Goal: Transaction & Acquisition: Purchase product/service

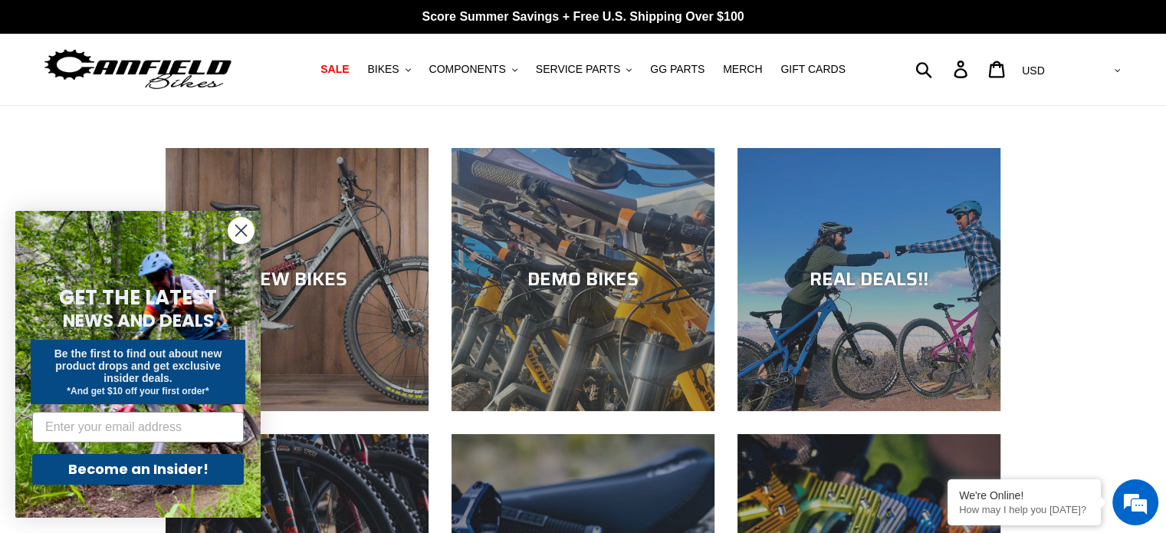
click at [241, 230] on icon "Close dialog" at bounding box center [241, 230] width 11 height 11
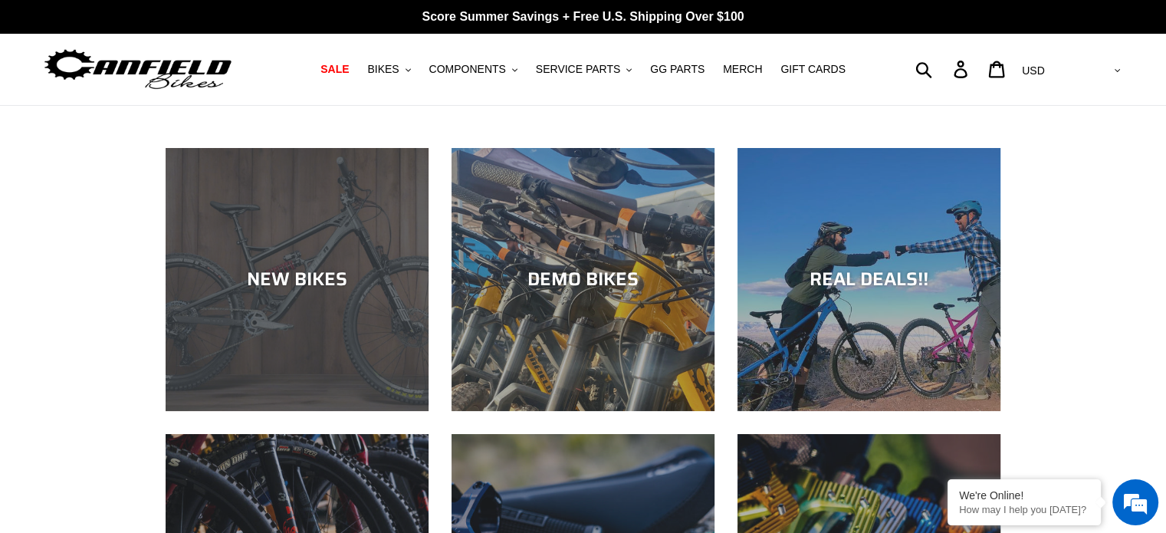
click at [264, 411] on div "NEW BIKES" at bounding box center [297, 411] width 263 height 0
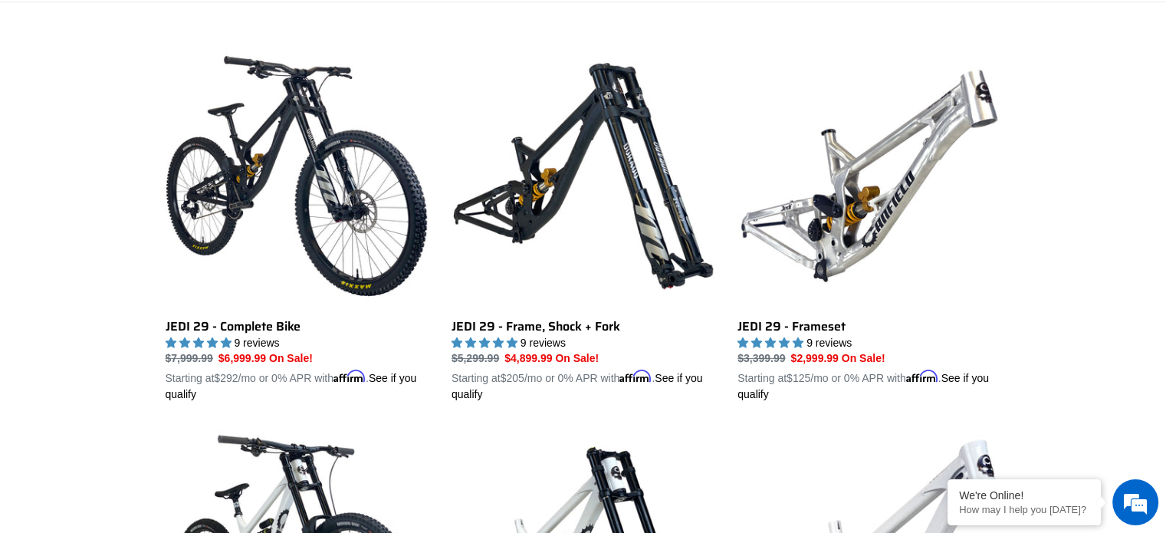
scroll to position [405, 0]
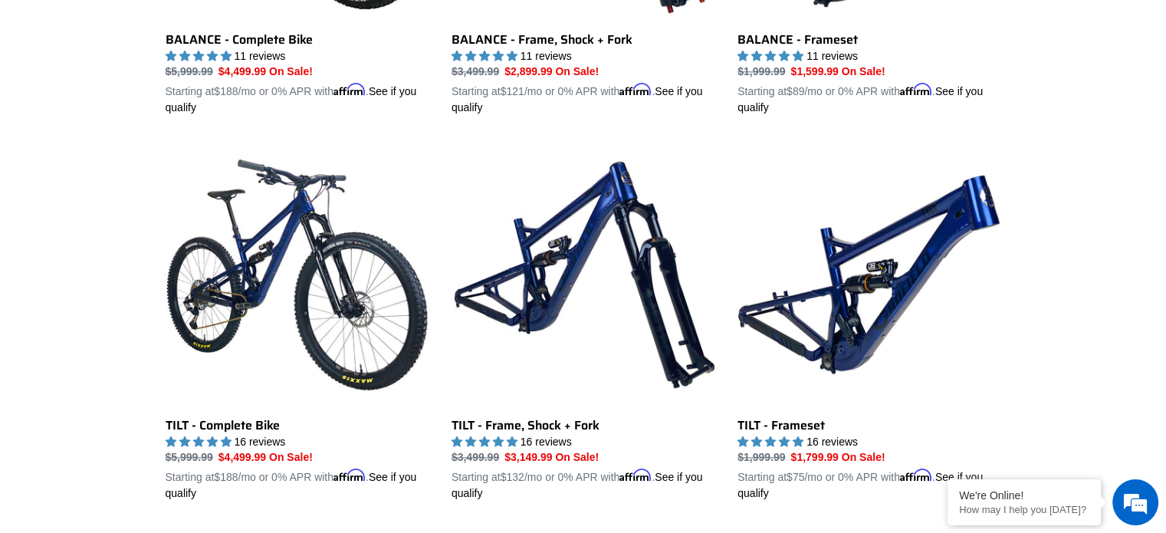
scroll to position [1848, 0]
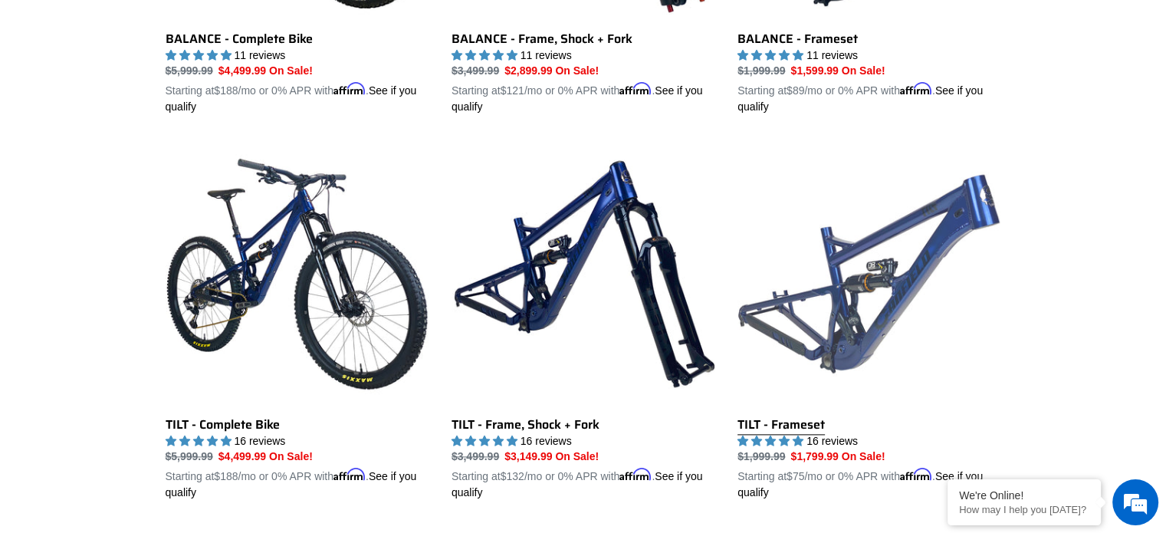
click at [976, 185] on link "TILT - Frameset" at bounding box center [868, 321] width 263 height 359
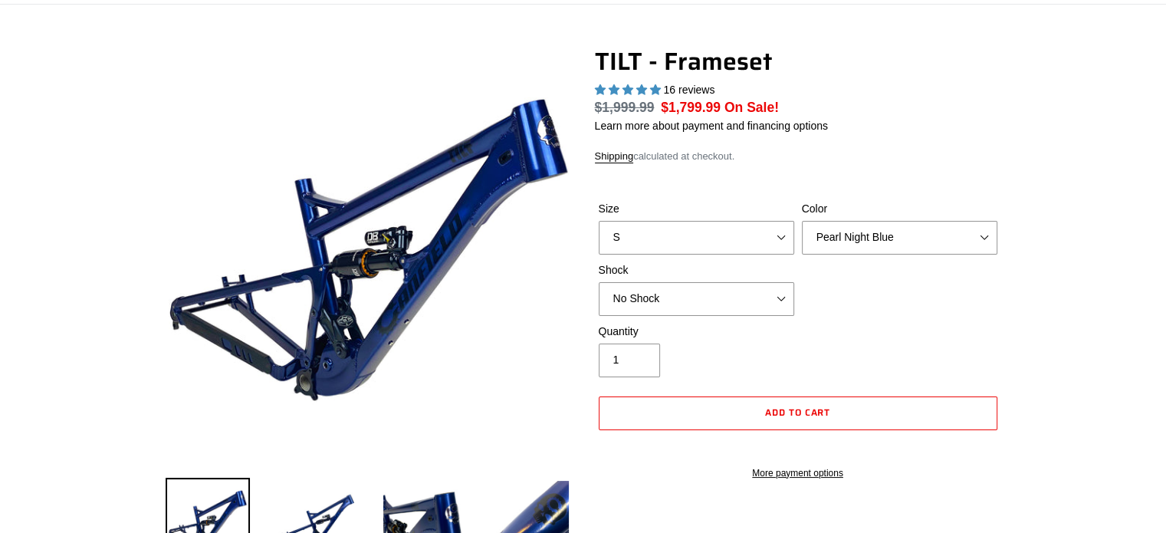
select select "highest-rating"
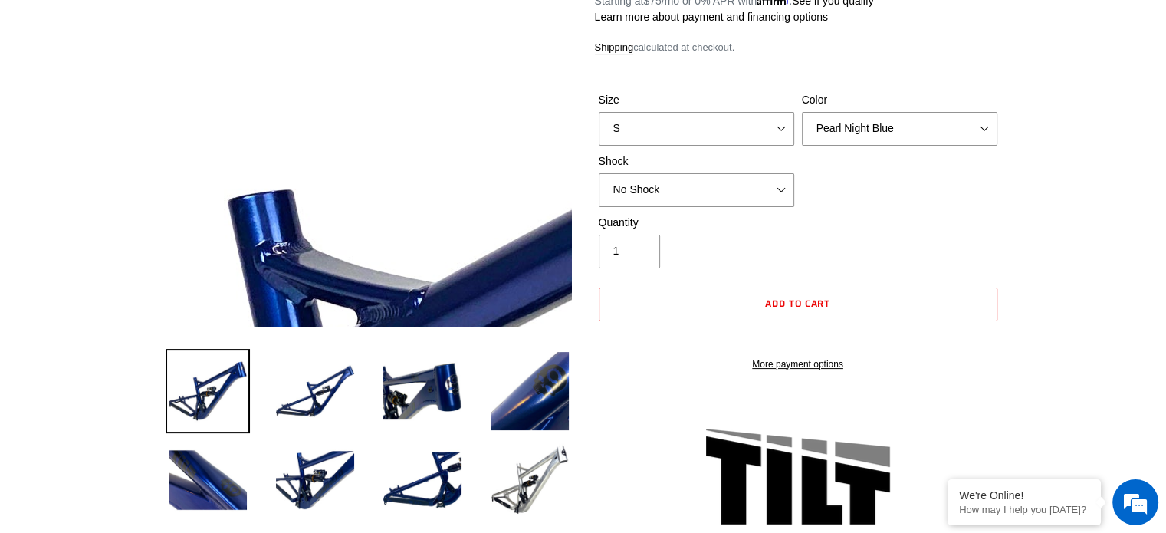
scroll to position [230, 0]
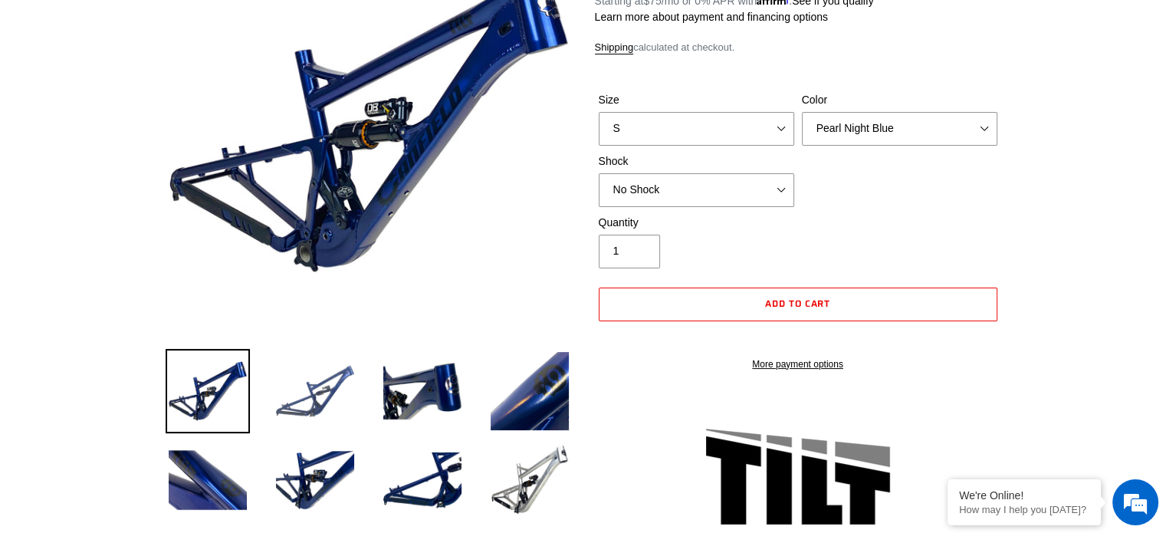
click at [326, 392] on img at bounding box center [315, 391] width 84 height 84
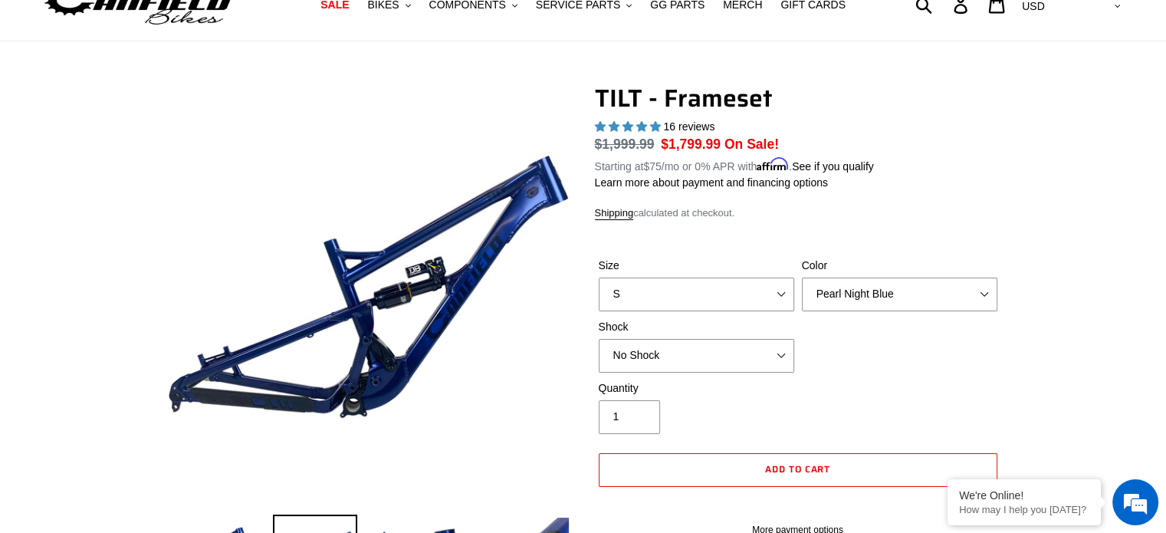
scroll to position [134, 0]
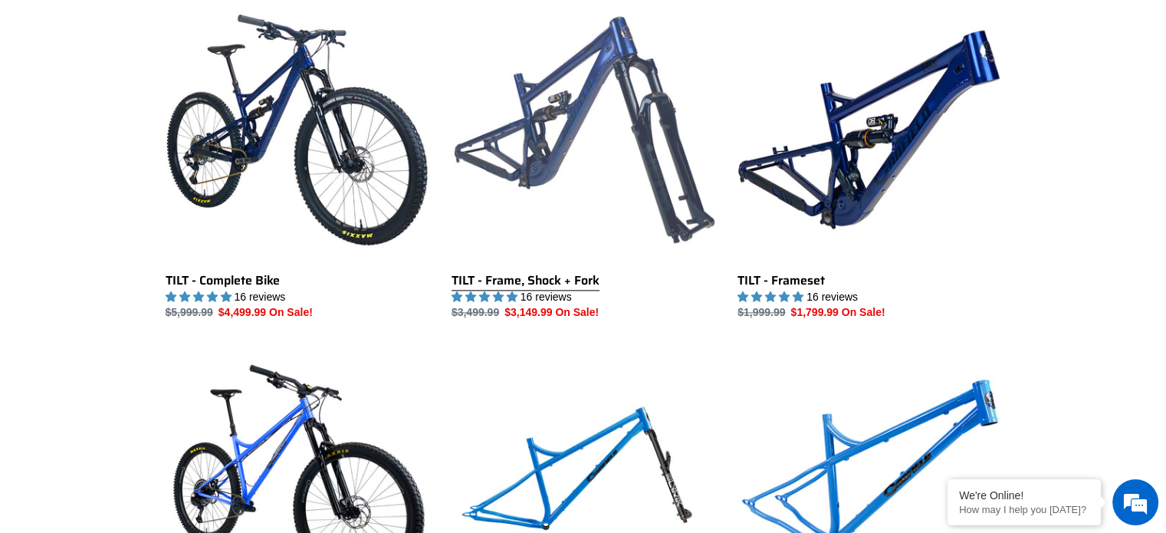
scroll to position [1989, 0]
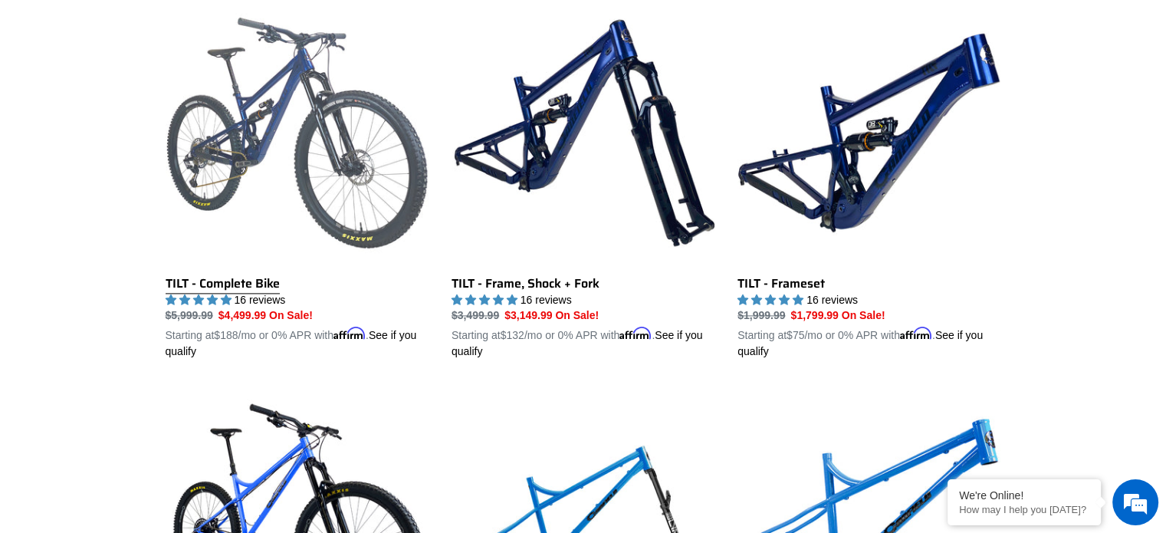
click at [335, 79] on link "TILT - Complete Bike" at bounding box center [297, 180] width 263 height 359
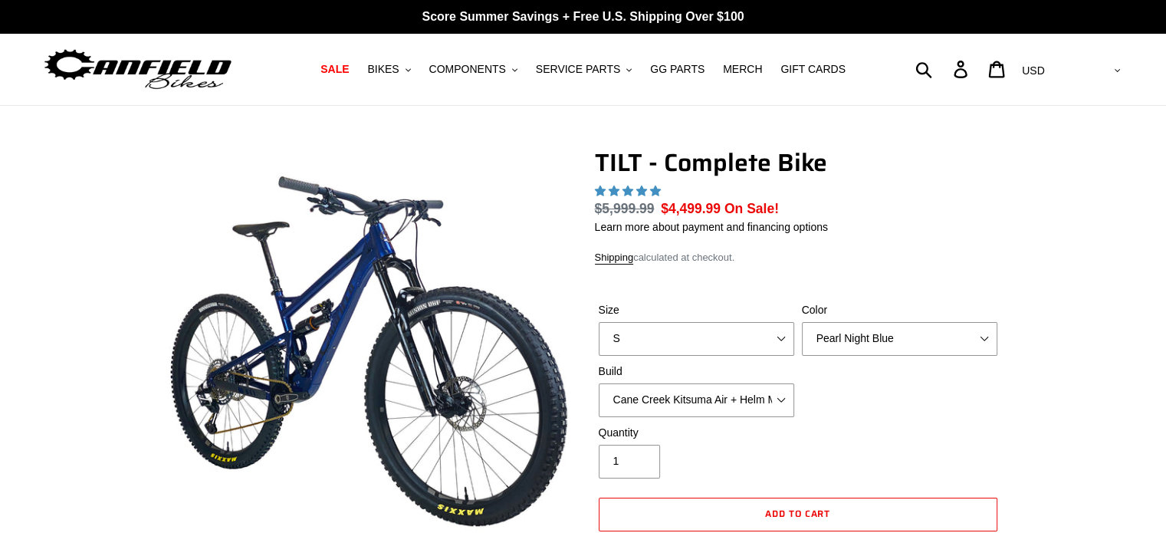
select select "highest-rating"
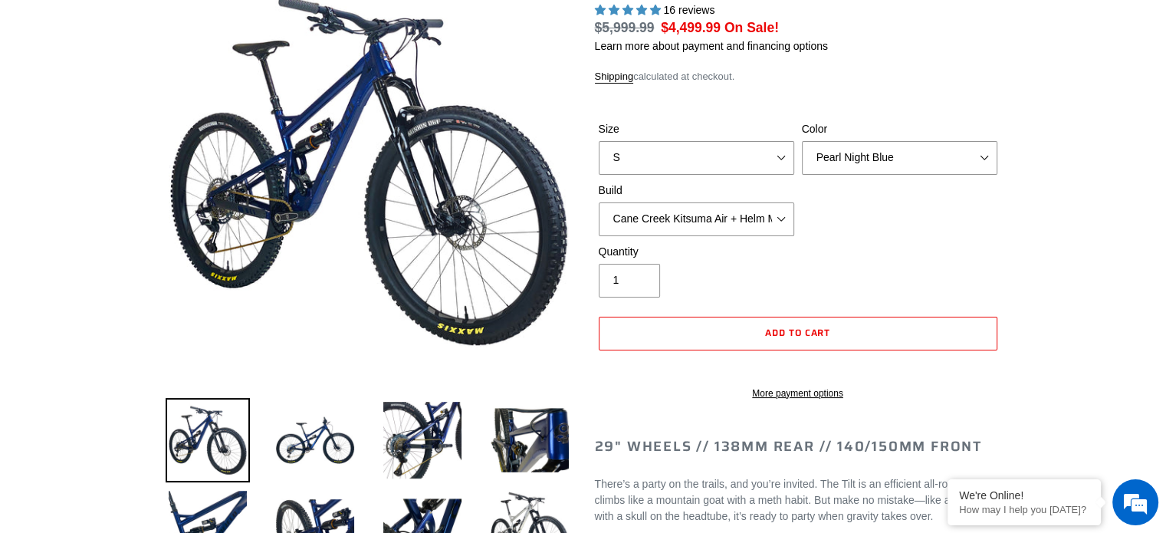
scroll to position [186, 0]
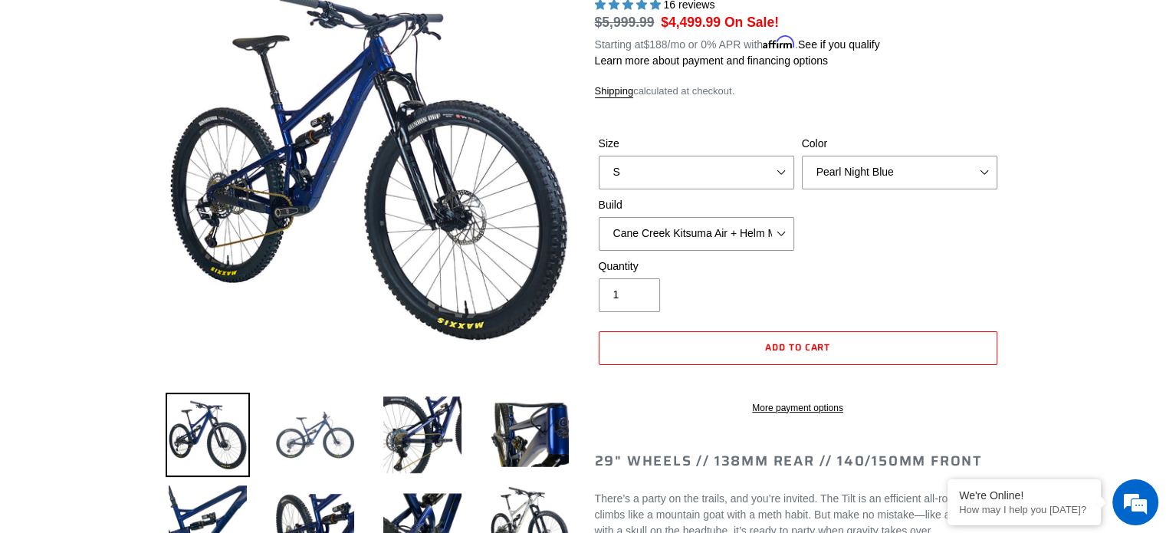
click at [330, 429] on img at bounding box center [315, 434] width 84 height 84
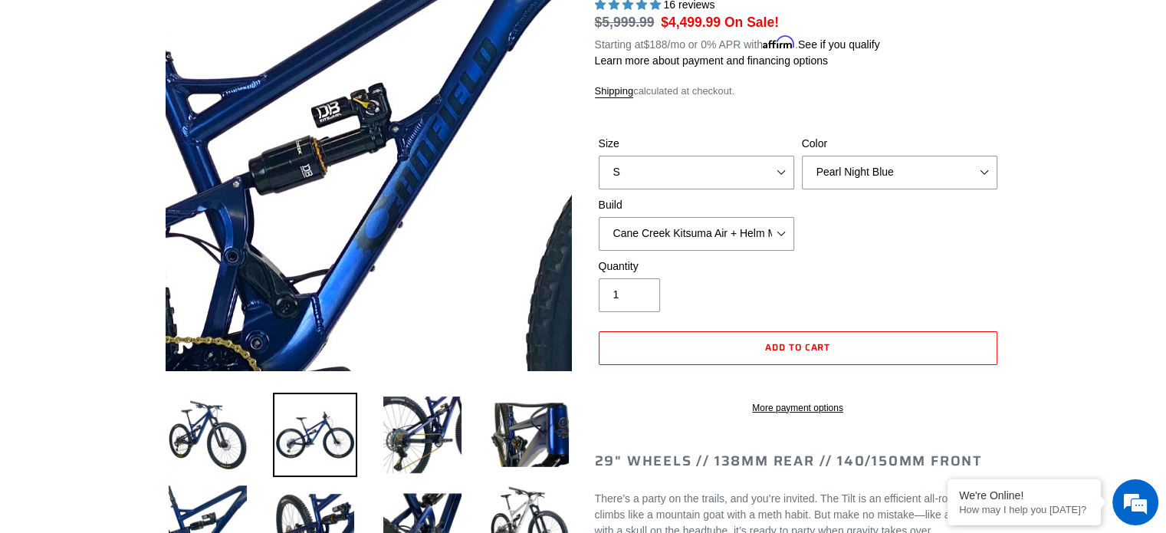
click at [368, 154] on img at bounding box center [369, 199] width 1569 height 1569
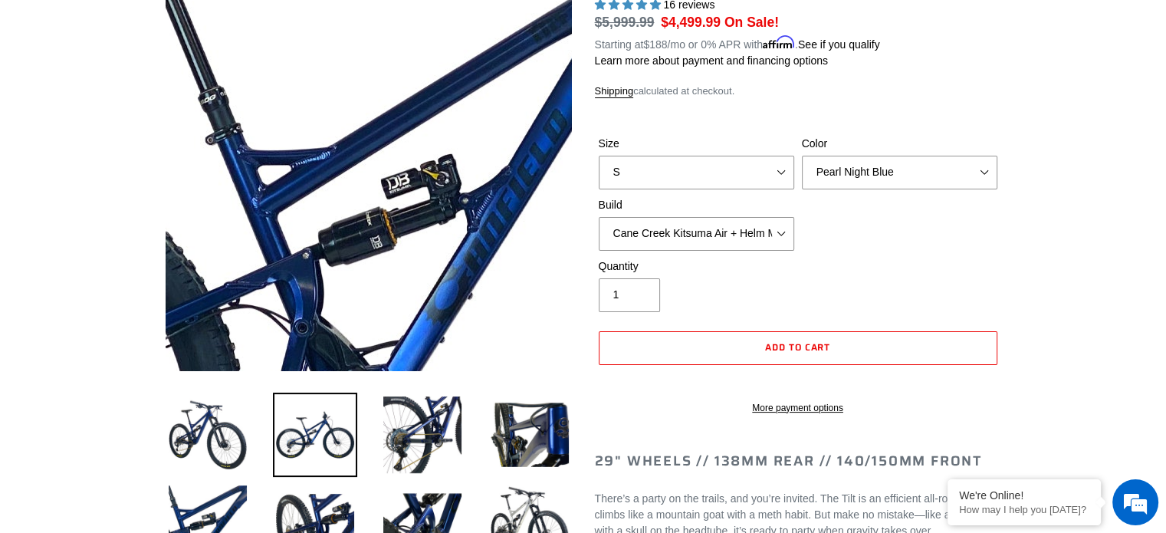
click at [343, 129] on img at bounding box center [438, 270] width 1569 height 1569
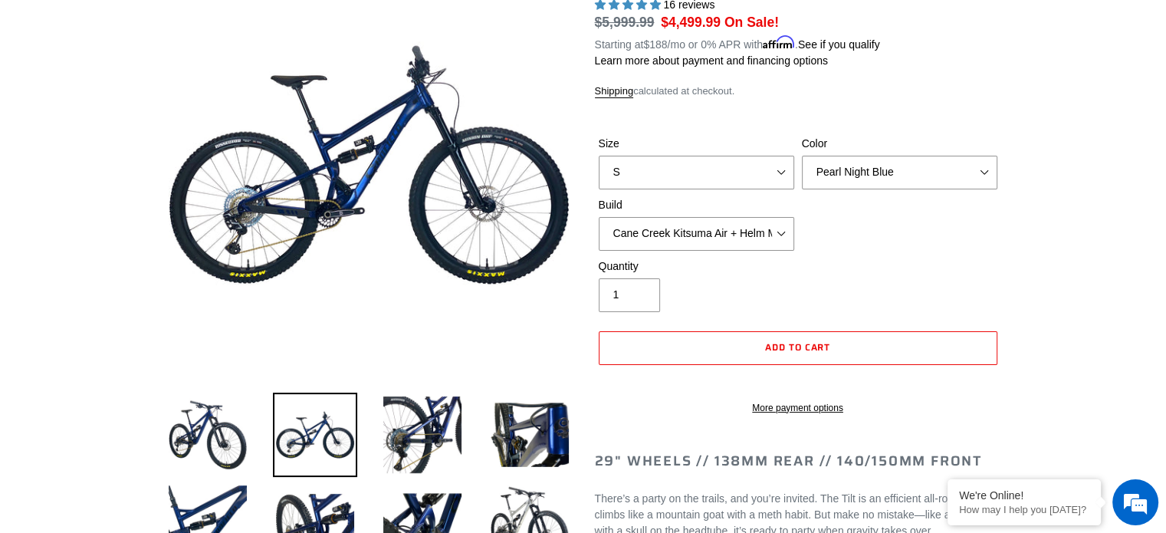
click at [319, 422] on img at bounding box center [315, 434] width 84 height 84
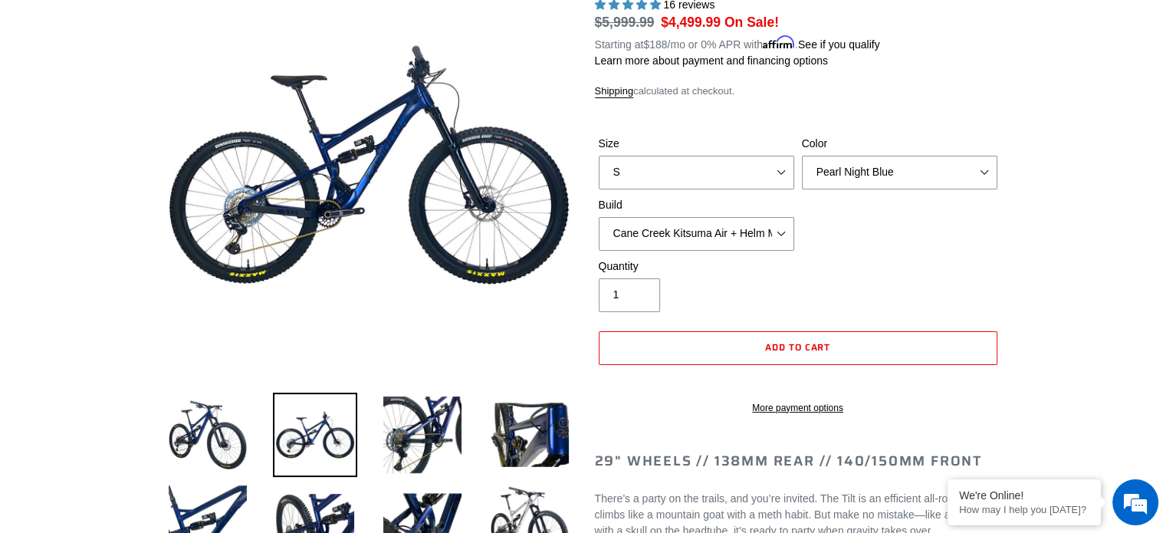
click at [319, 422] on img at bounding box center [315, 434] width 84 height 84
click at [838, 168] on select "Pearl Night Blue Stealth Silver Raw" at bounding box center [899, 173] width 195 height 34
click at [802, 156] on select "Pearl Night Blue Stealth Silver Raw" at bounding box center [899, 173] width 195 height 34
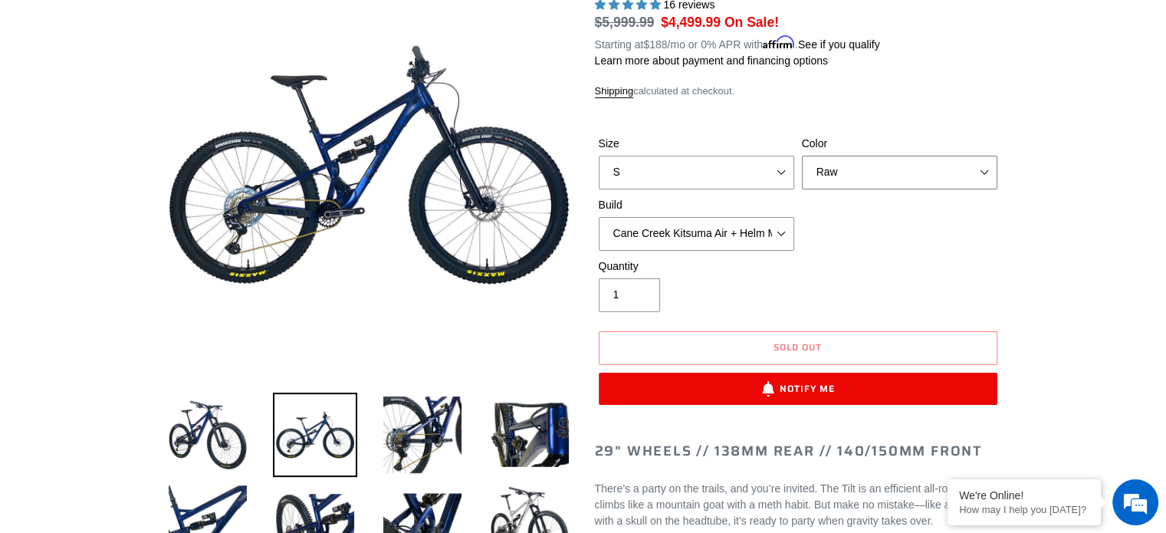
click at [871, 180] on select "Pearl Night Blue Stealth Silver Raw" at bounding box center [899, 173] width 195 height 34
select select "Stealth Silver"
click at [802, 156] on select "Pearl Night Blue Stealth Silver Raw" at bounding box center [899, 173] width 195 height 34
click at [910, 116] on form "Size S M L Color Pearl Night Blue Stealth Silver Raw Build Cane Creek Kitsuma A…" at bounding box center [798, 265] width 406 height 309
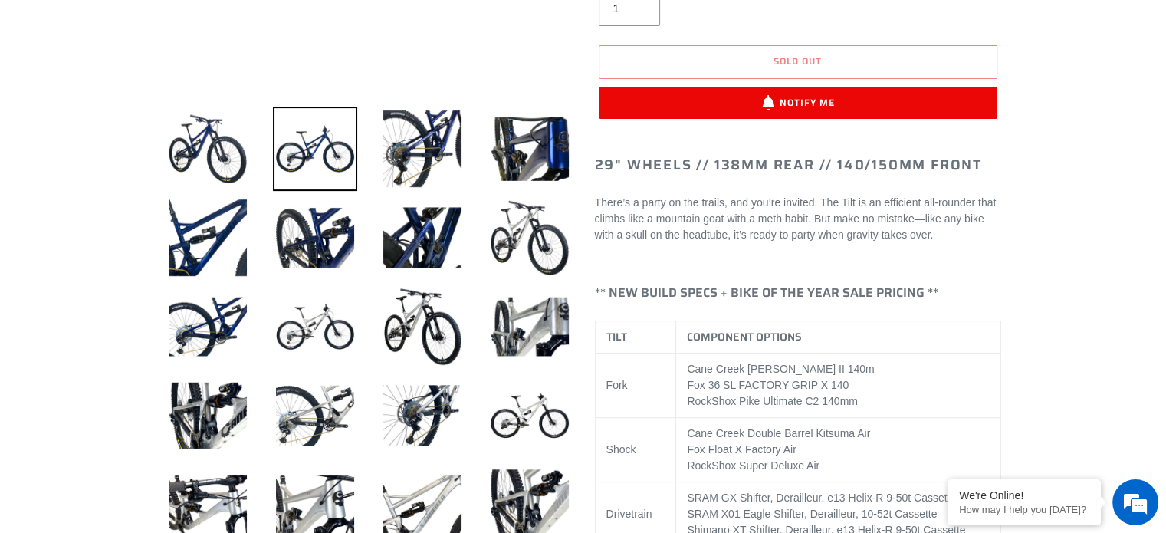
scroll to position [546, 0]
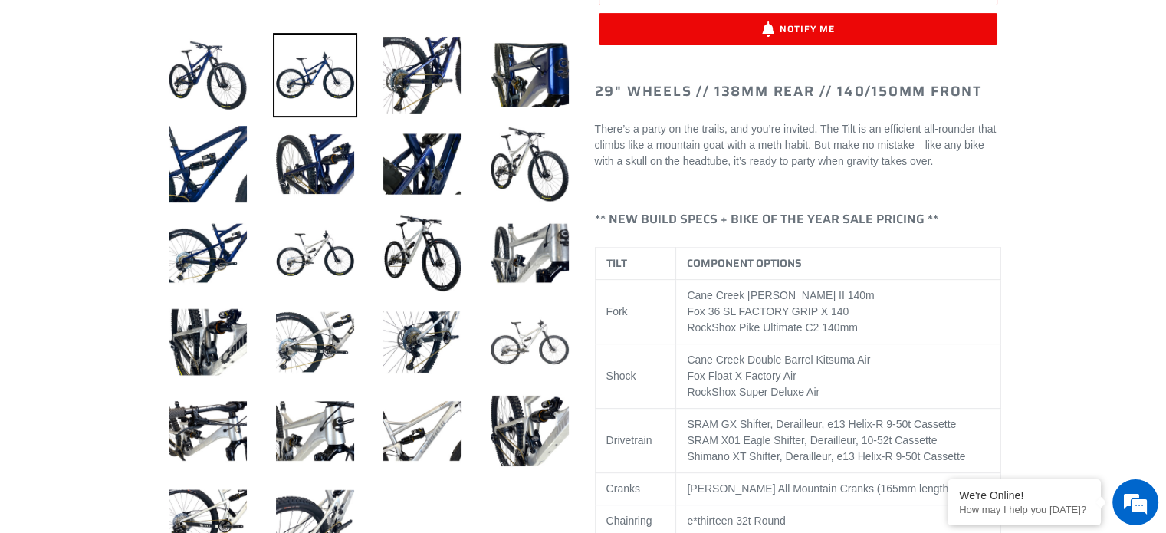
click at [515, 342] on img at bounding box center [529, 342] width 84 height 84
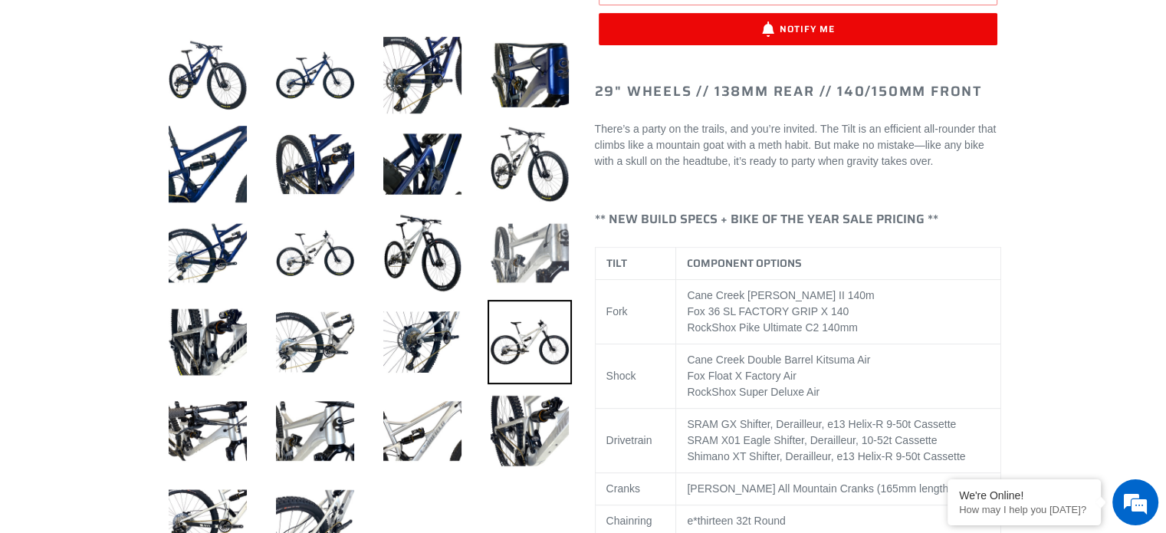
click at [517, 254] on img at bounding box center [529, 253] width 84 height 84
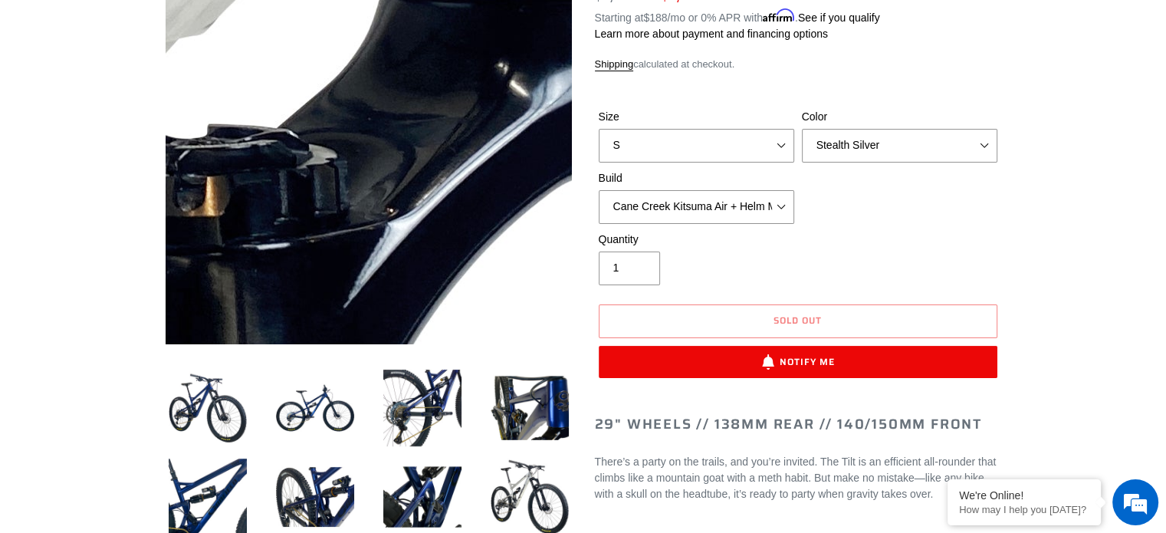
scroll to position [212, 0]
